Goal: Check status: Check status

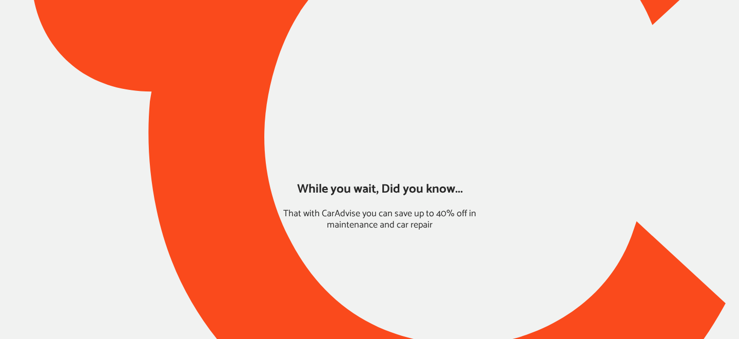
type input "*****"
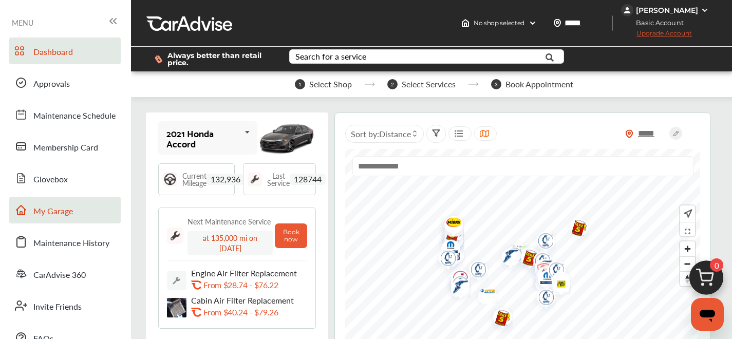
click at [83, 203] on link "My Garage" at bounding box center [64, 210] width 111 height 27
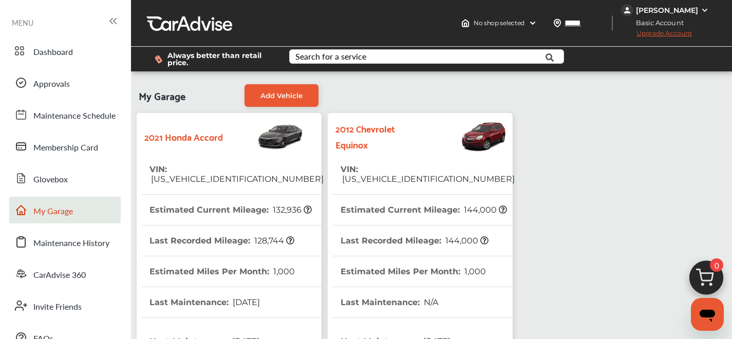
click at [404, 157] on th "VIN : [US_VEHICLE_IDENTIFICATION_NUMBER]" at bounding box center [427, 174] width 174 height 40
click at [409, 174] on span "[US_VEHICLE_IDENTIFICATION_NUMBER]" at bounding box center [427, 179] width 174 height 10
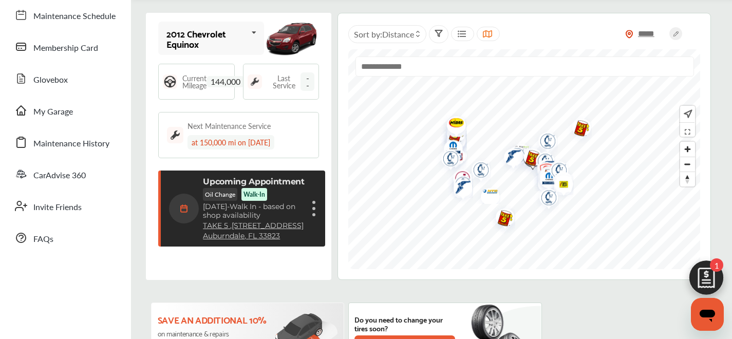
scroll to position [104, 0]
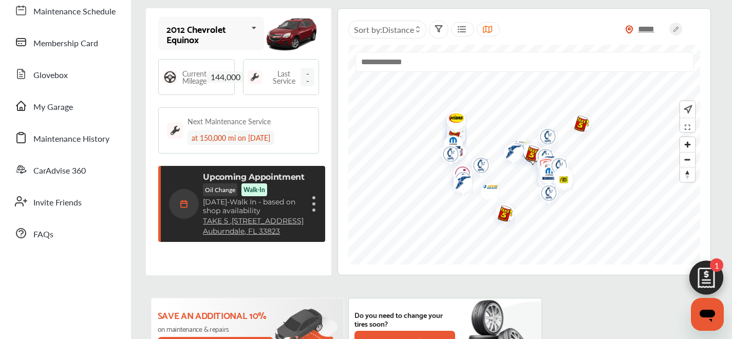
click at [311, 210] on div "Cancel appointment Modify appointment Show details" at bounding box center [314, 204] width 6 height 18
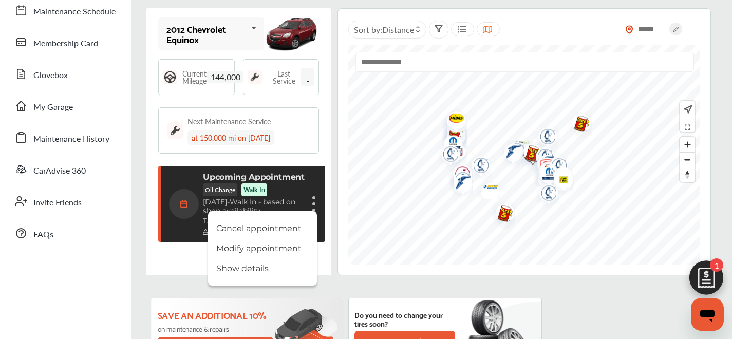
click at [227, 204] on span "[DATE]" at bounding box center [215, 201] width 24 height 9
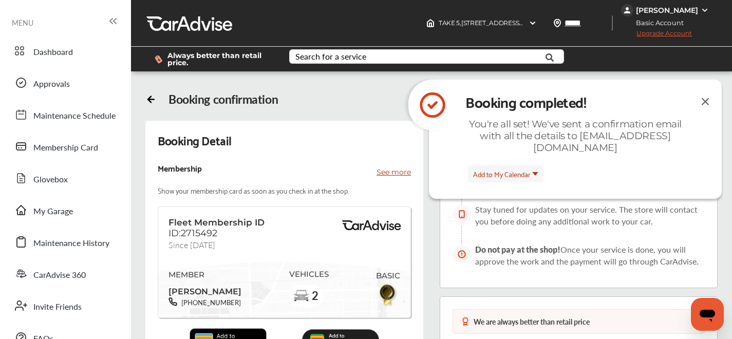
click at [708, 99] on img at bounding box center [705, 101] width 12 height 13
